Goal: Information Seeking & Learning: Learn about a topic

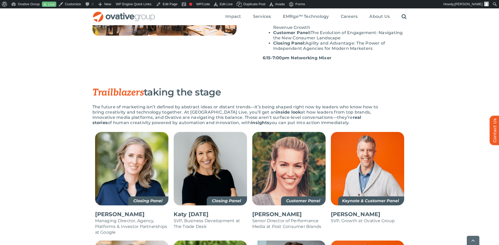
scroll to position [246, 0]
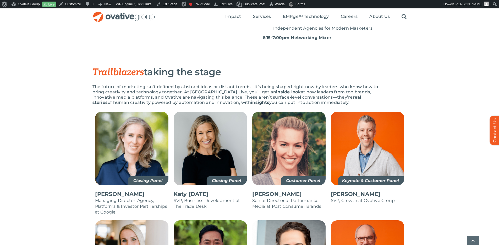
click at [251, 100] on strong "insights" at bounding box center [260, 102] width 18 height 5
drag, startPoint x: 106, startPoint y: 81, endPoint x: 181, endPoint y: 82, distance: 75.4
click at [181, 84] on p "The future of marketing isn’t defined by abstract ideas or distant trends—it’s …" at bounding box center [236, 94] width 288 height 21
copy p "creativity and technology together"
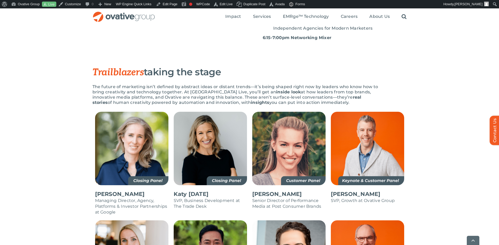
click at [230, 84] on p "The future of marketing isn’t defined by abstract ideas or distant trends—it’s …" at bounding box center [236, 94] width 288 height 21
drag, startPoint x: 254, startPoint y: 81, endPoint x: 128, endPoint y: 86, distance: 126.3
click at [128, 86] on p "The future of marketing isn’t defined by abstract ideas or distant trends—it’s …" at bounding box center [236, 94] width 288 height 21
copy p "inside look at how leaders from top brands, innovative media platforms"
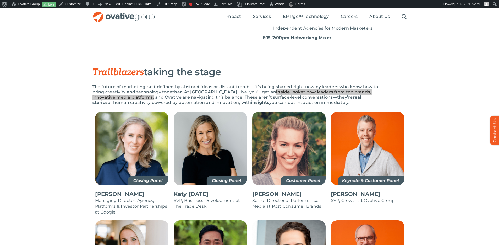
scroll to position [0, 0]
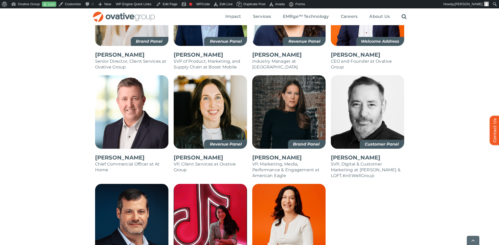
scroll to position [497, 0]
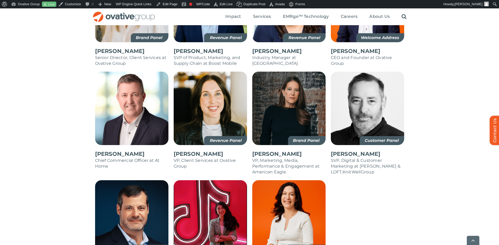
click at [435, 70] on div "[PERSON_NAME] Managing Director, Agency, Platforms & Investor Partnerships at G…" at bounding box center [249, 82] width 499 height 444
